Goal: Contribute content: Add original content to the website for others to see

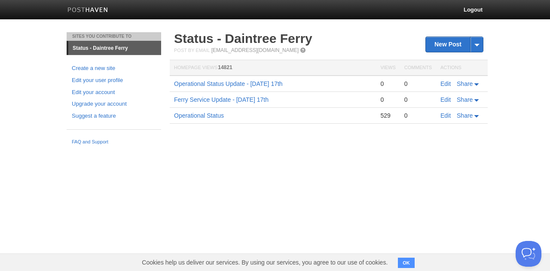
click at [408, 265] on button "OK" at bounding box center [406, 263] width 17 height 10
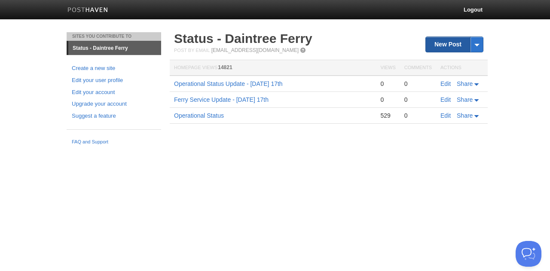
click at [438, 50] on link "New Post" at bounding box center [454, 44] width 57 height 15
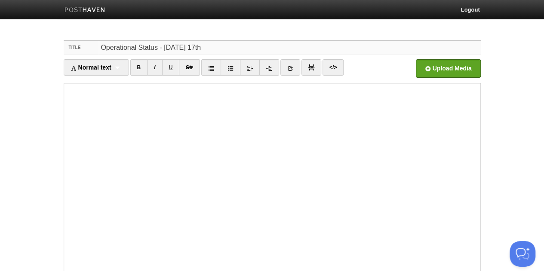
click at [156, 47] on input "Operational Status - [DATE] 17th" at bounding box center [289, 48] width 382 height 14
type input "Operational Status Update - [DATE] 17th"
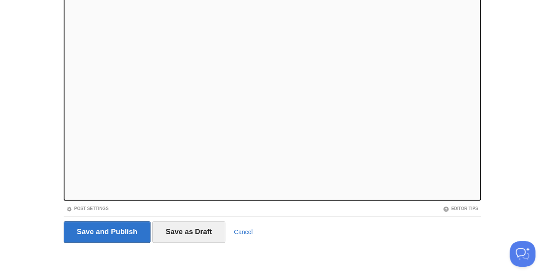
scroll to position [89, 0]
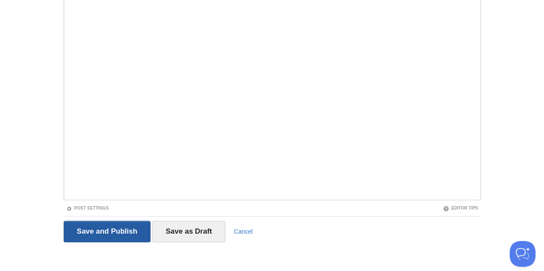
click at [121, 229] on input "Save and Publish" at bounding box center [107, 231] width 87 height 21
